Goal: Download file/media

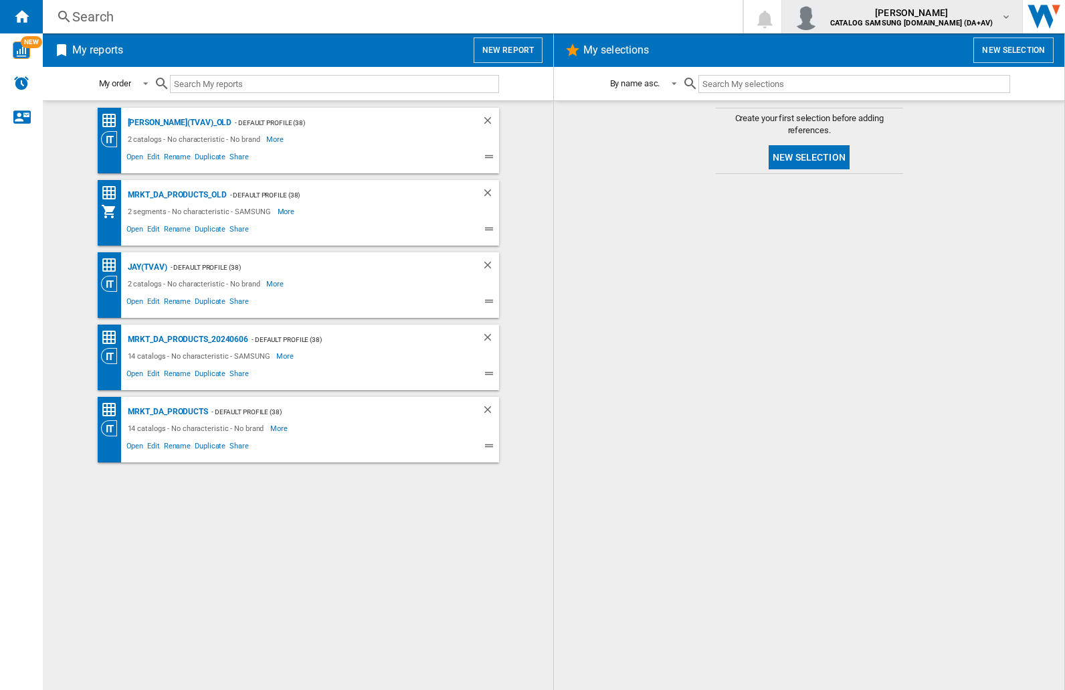
click at [820, 17] on img "button" at bounding box center [806, 16] width 27 height 27
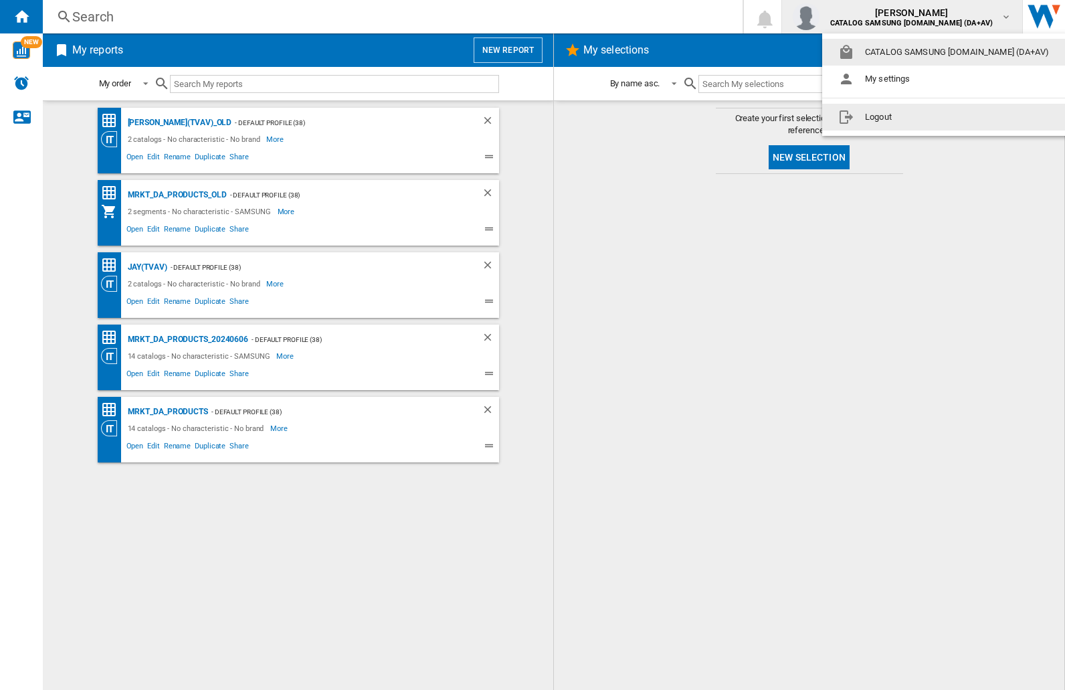
click at [925, 117] on button "Logout" at bounding box center [946, 117] width 248 height 27
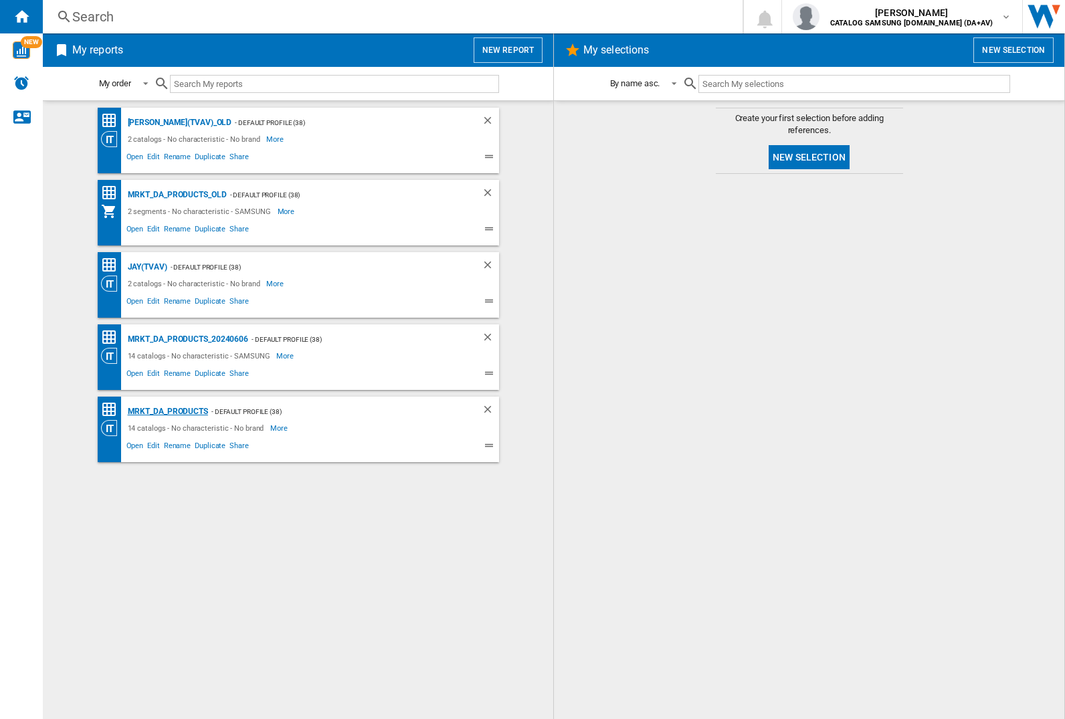
click at [167, 412] on div "MRKT_DA_PRODUCTS" at bounding box center [166, 411] width 84 height 17
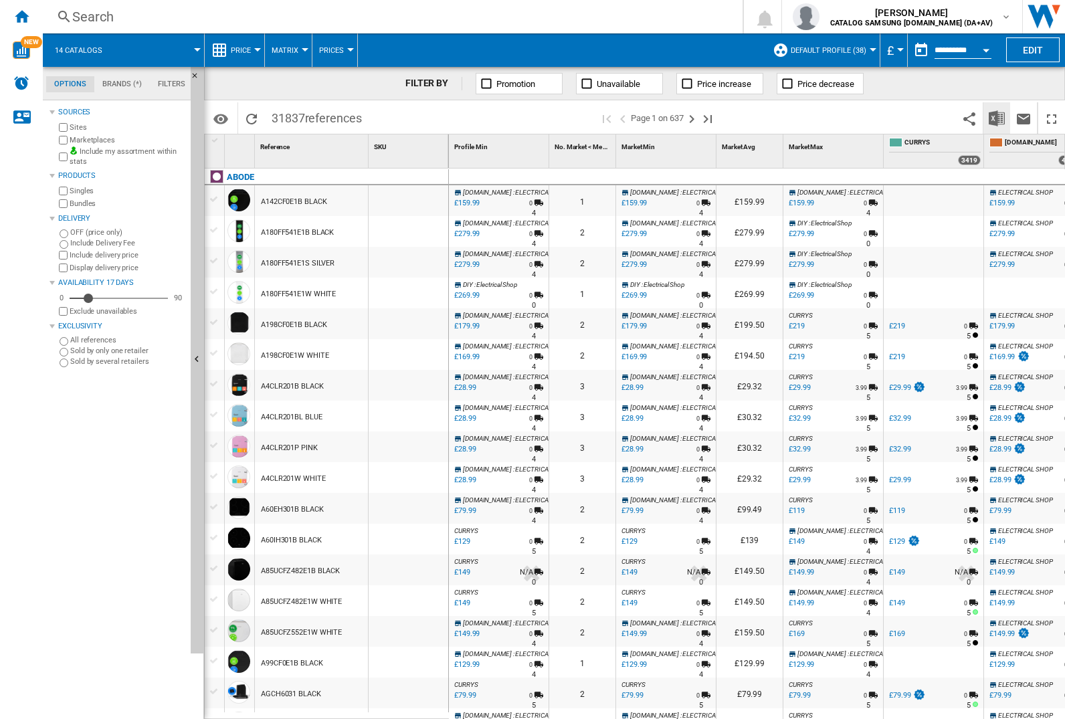
click at [996, 117] on img "Download in Excel" at bounding box center [997, 118] width 16 height 16
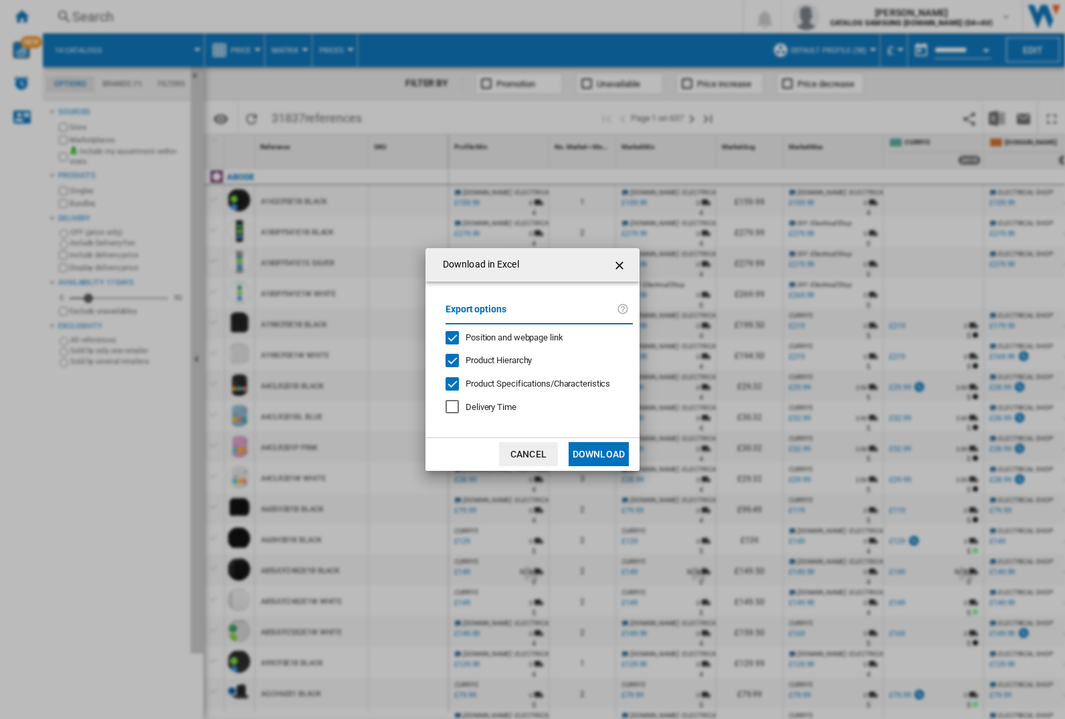
click at [506, 337] on span "Position and webpage link" at bounding box center [515, 338] width 98 height 10
drag, startPoint x: 506, startPoint y: 337, endPoint x: 599, endPoint y: 454, distance: 149.5
click at [599, 454] on button "Download" at bounding box center [599, 454] width 60 height 24
